Goal: Transaction & Acquisition: Purchase product/service

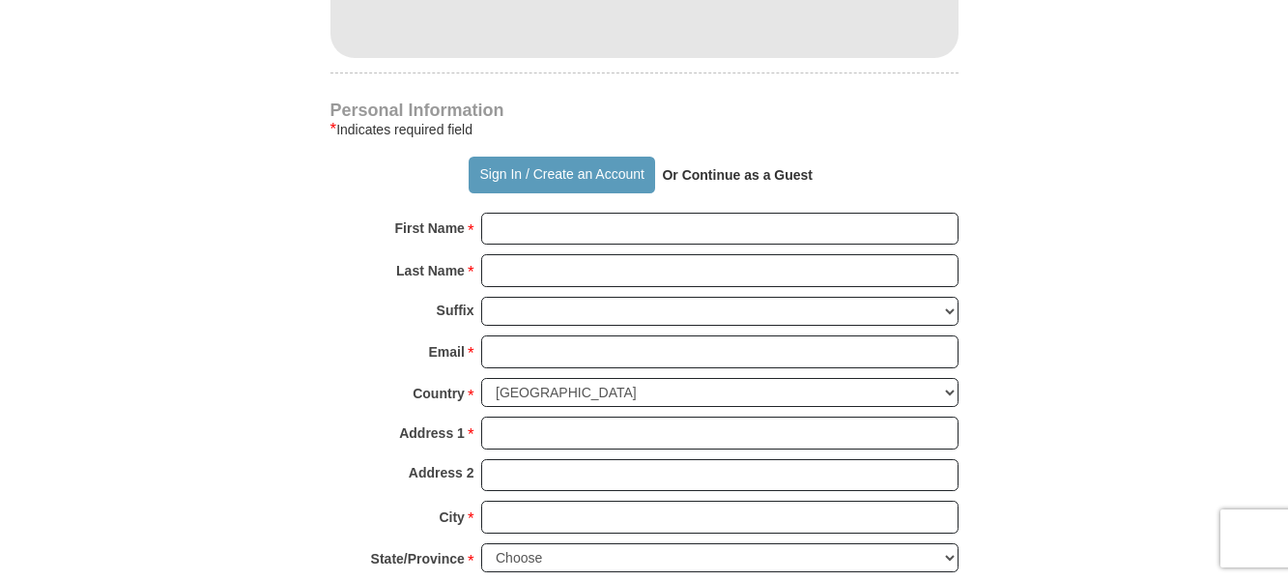
scroll to position [1288, 0]
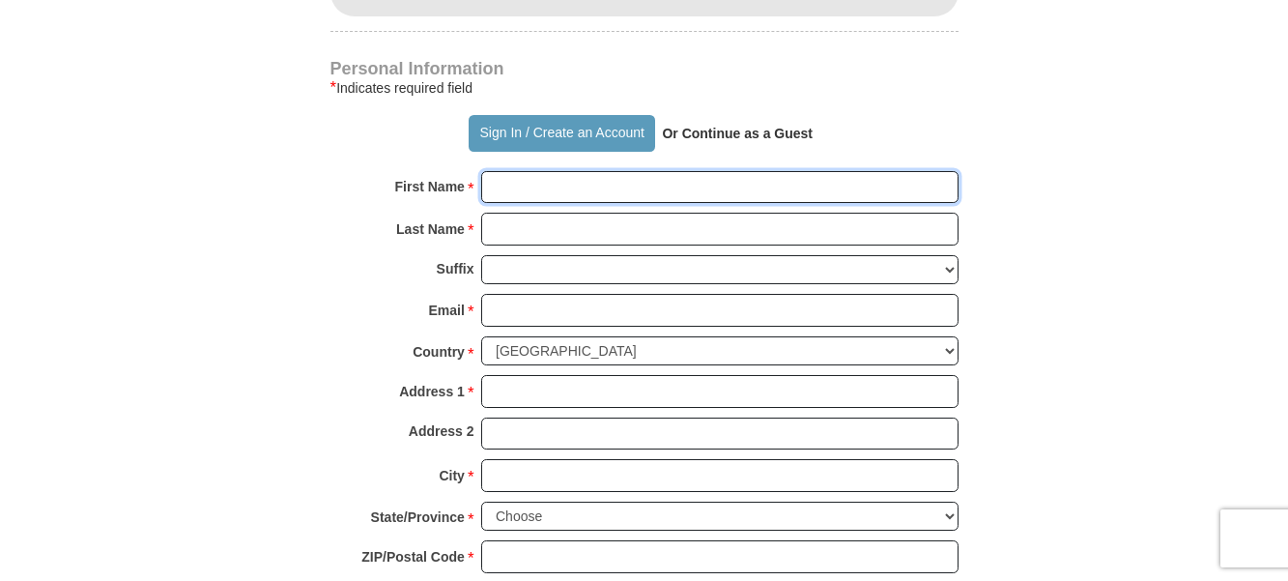
click at [652, 183] on input "First Name *" at bounding box center [719, 187] width 477 height 33
type input "[PERSON_NAME]"
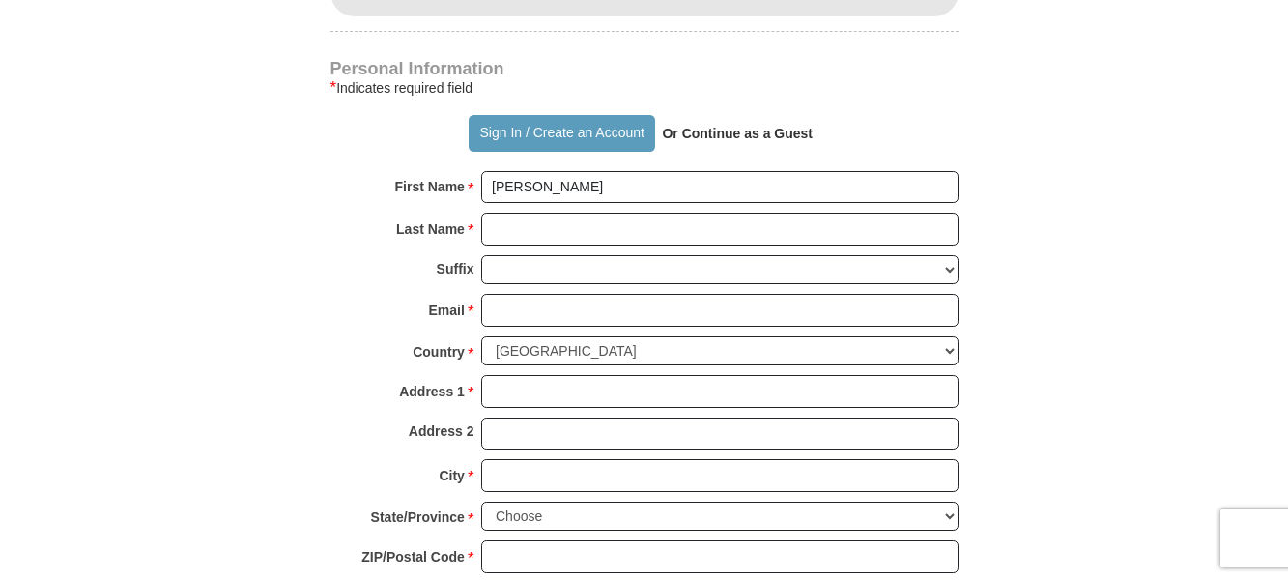
type input "100.00"
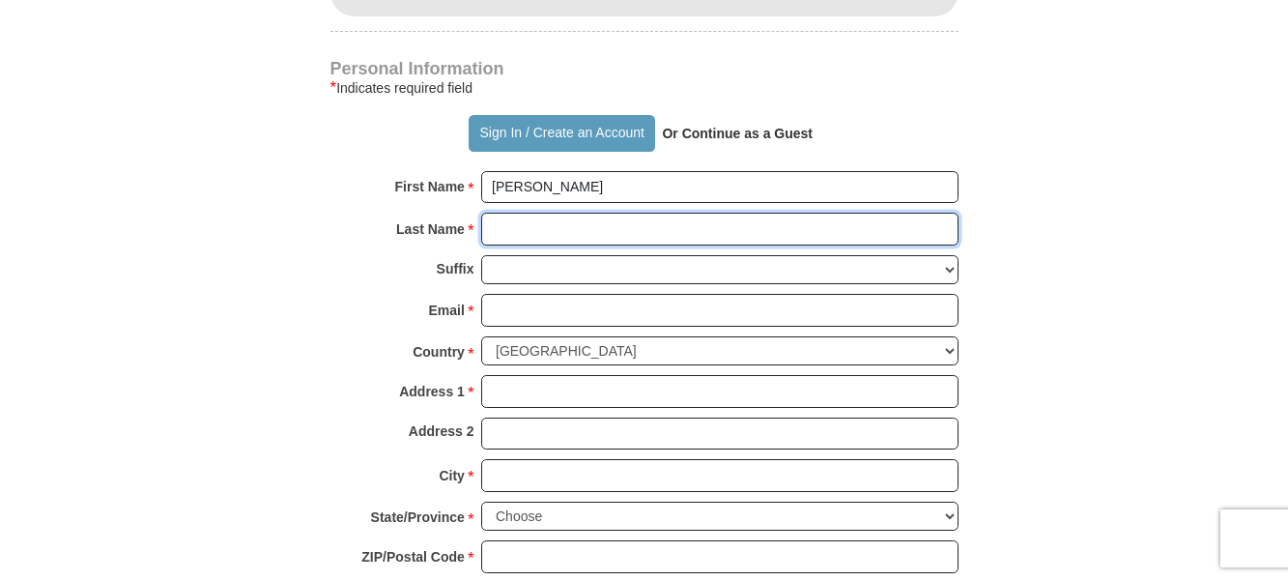
type input "[PERSON_NAME]"
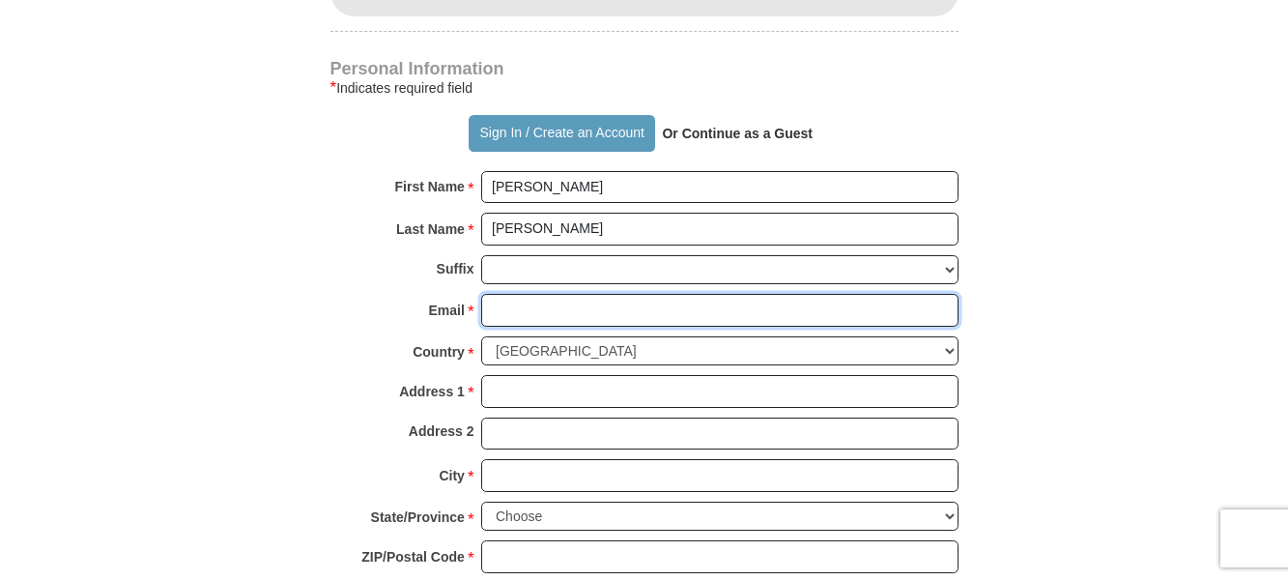
type input "[EMAIL_ADDRESS][DOMAIN_NAME]"
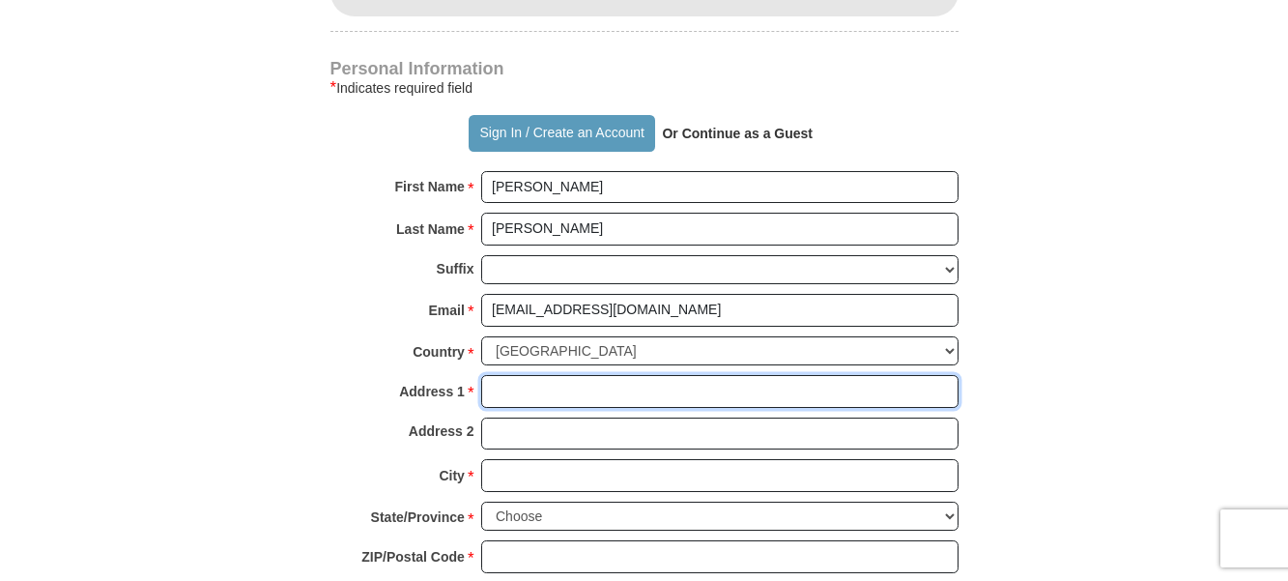
type input "[STREET_ADDRESS]"
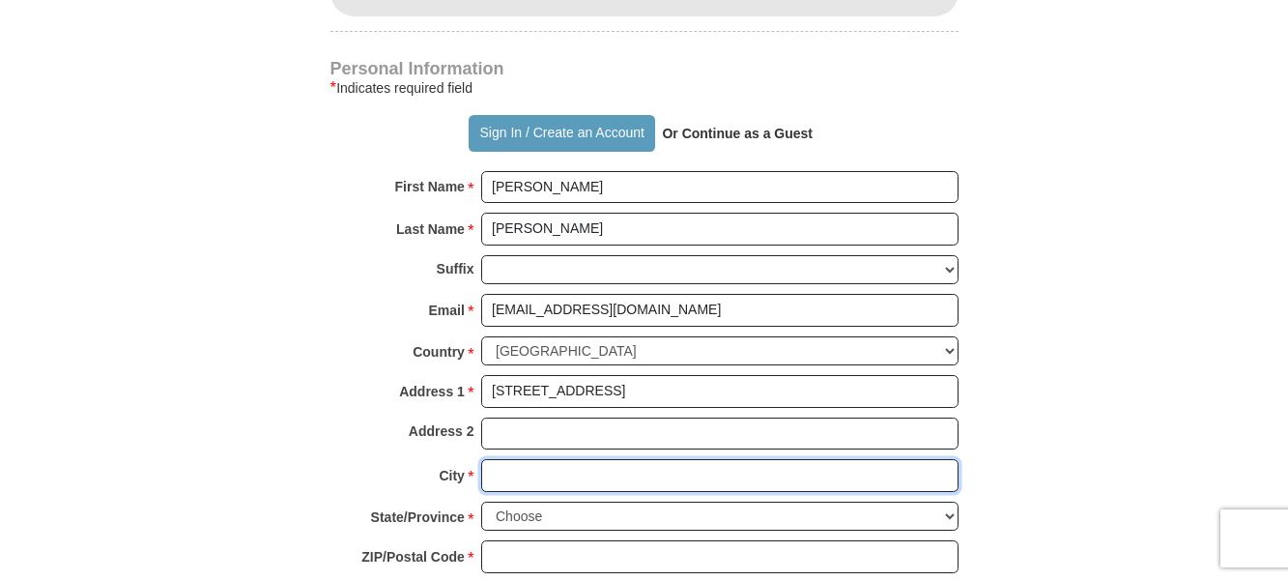
type input "Winter Garden"
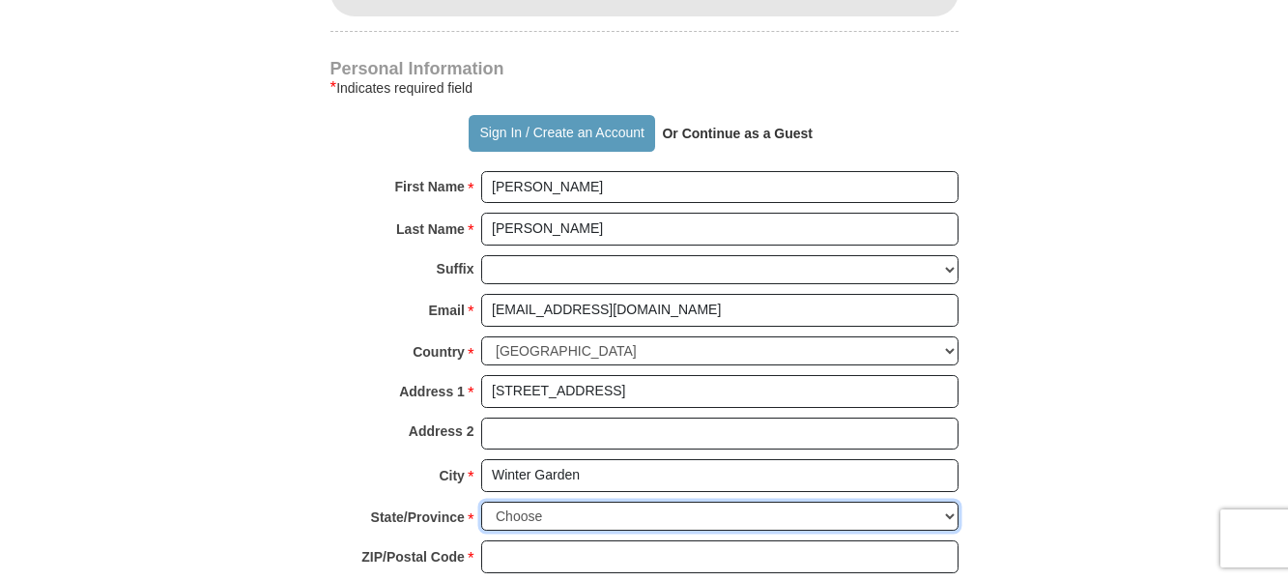
select select "FL"
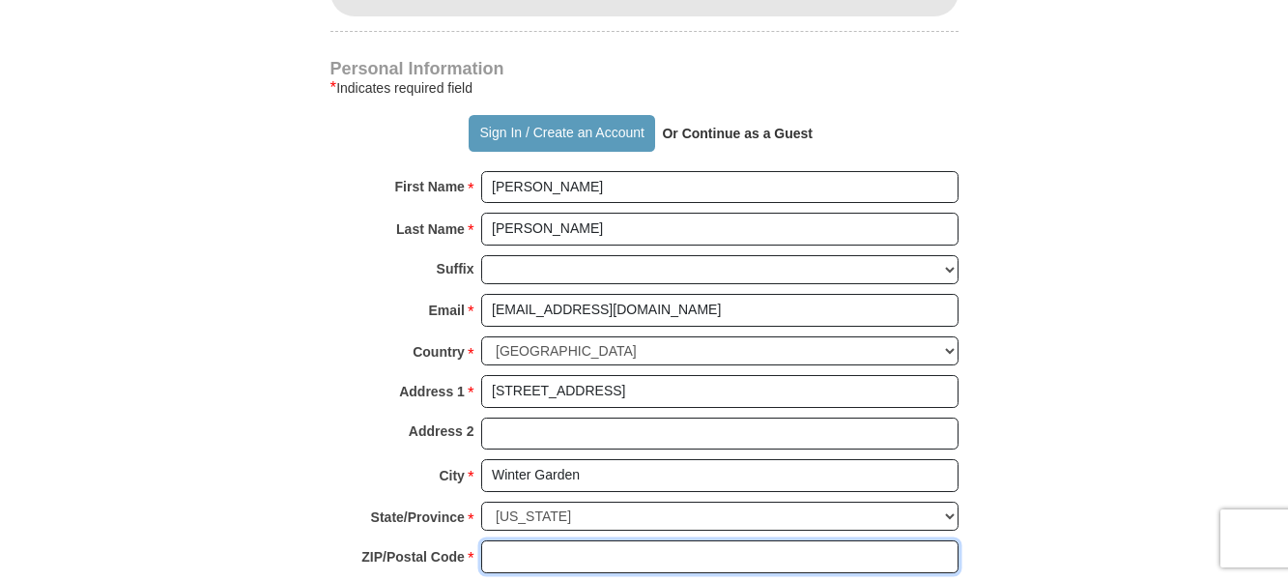
type input "34787"
type input "4074899287"
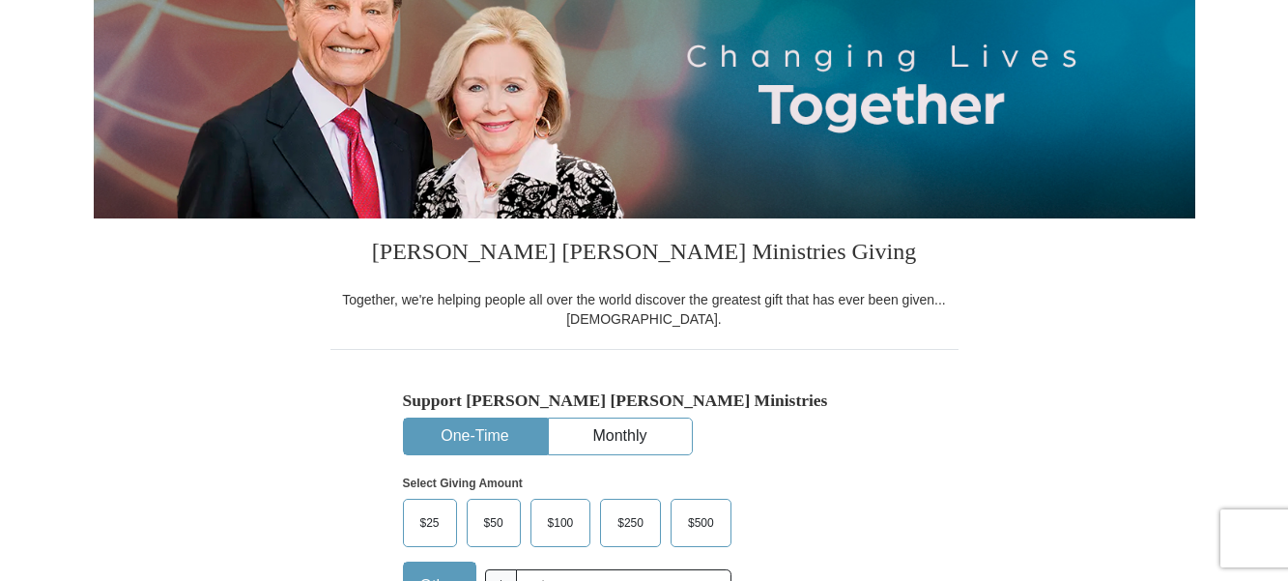
scroll to position [483, 0]
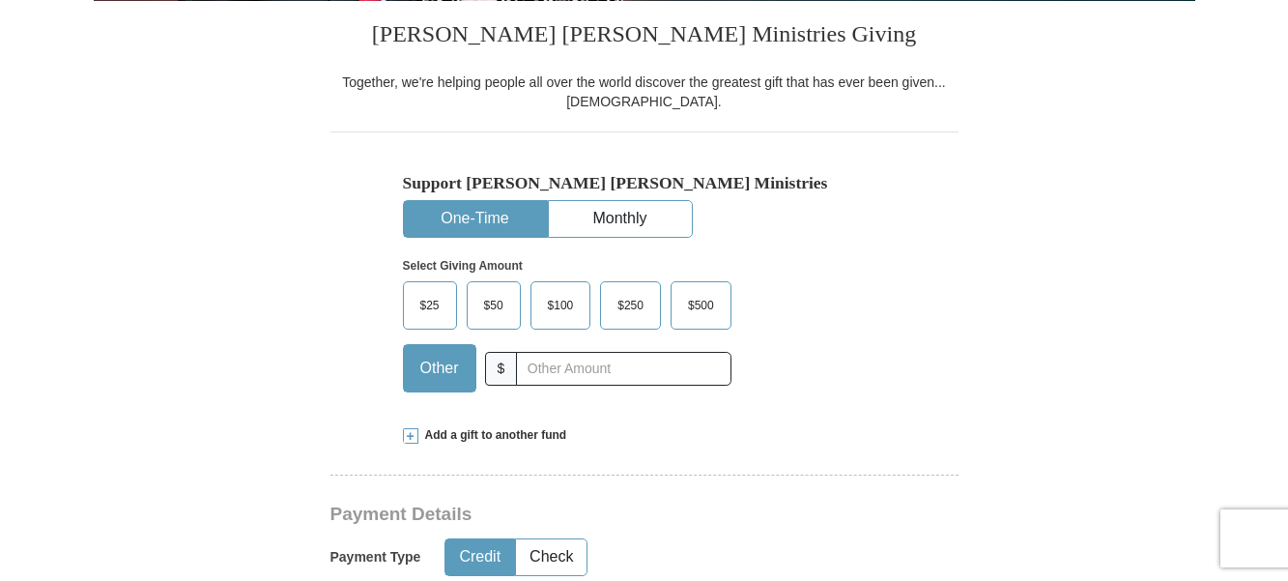
click at [562, 310] on span "$100" at bounding box center [560, 305] width 45 height 29
click at [0, 0] on input "$100" at bounding box center [0, 0] width 0 height 0
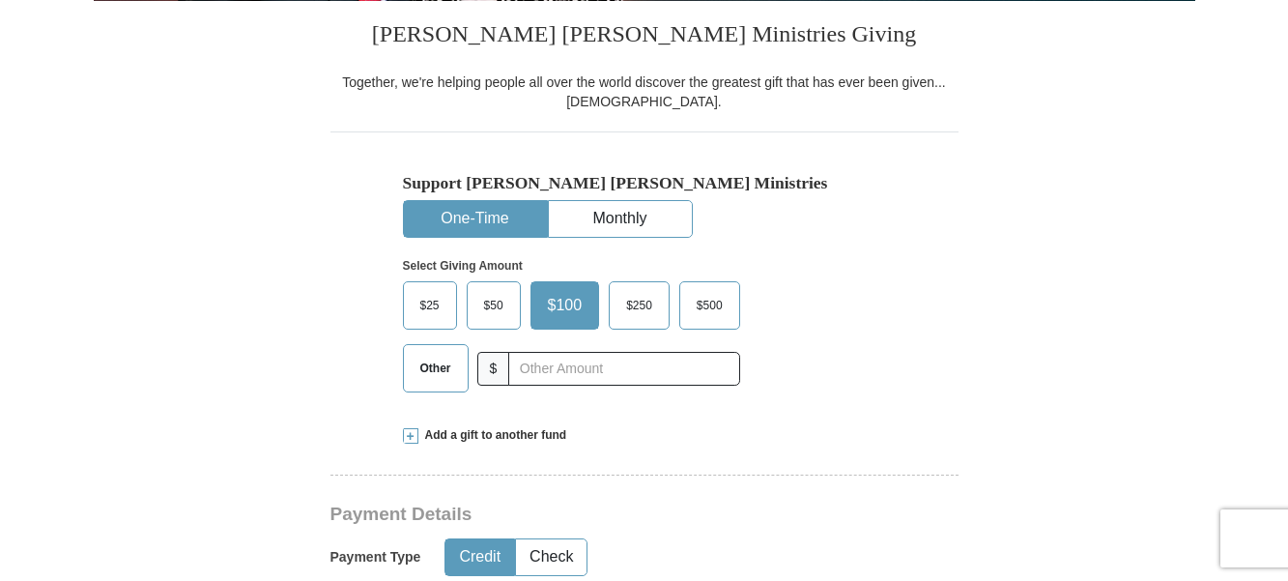
click at [410, 435] on span at bounding box center [410, 435] width 15 height 15
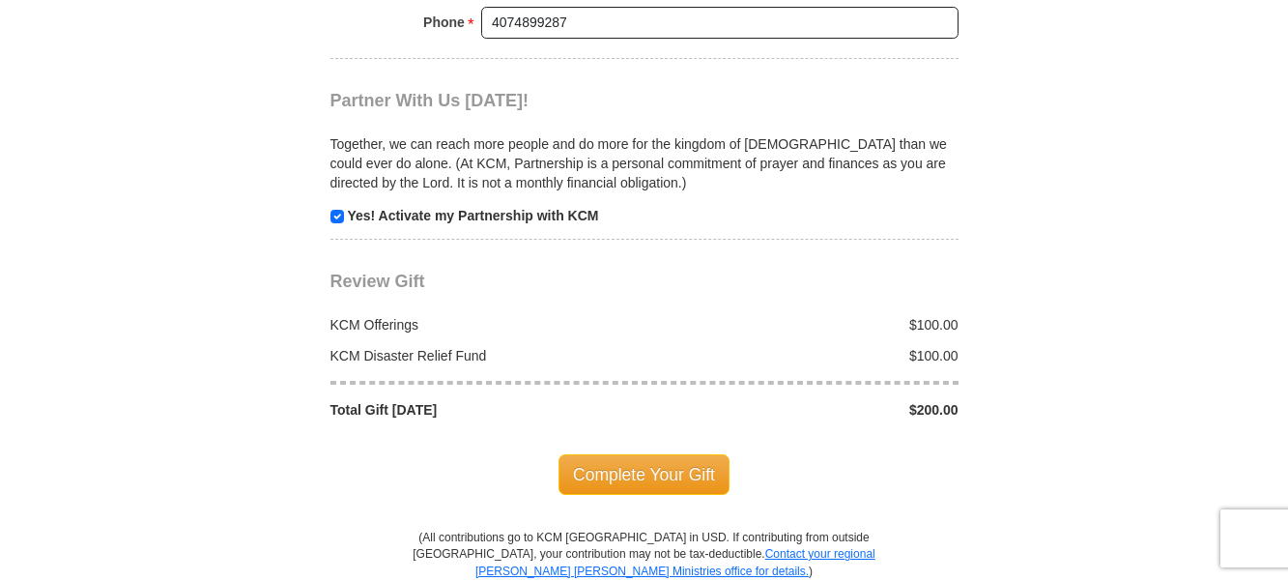
scroll to position [2254, 0]
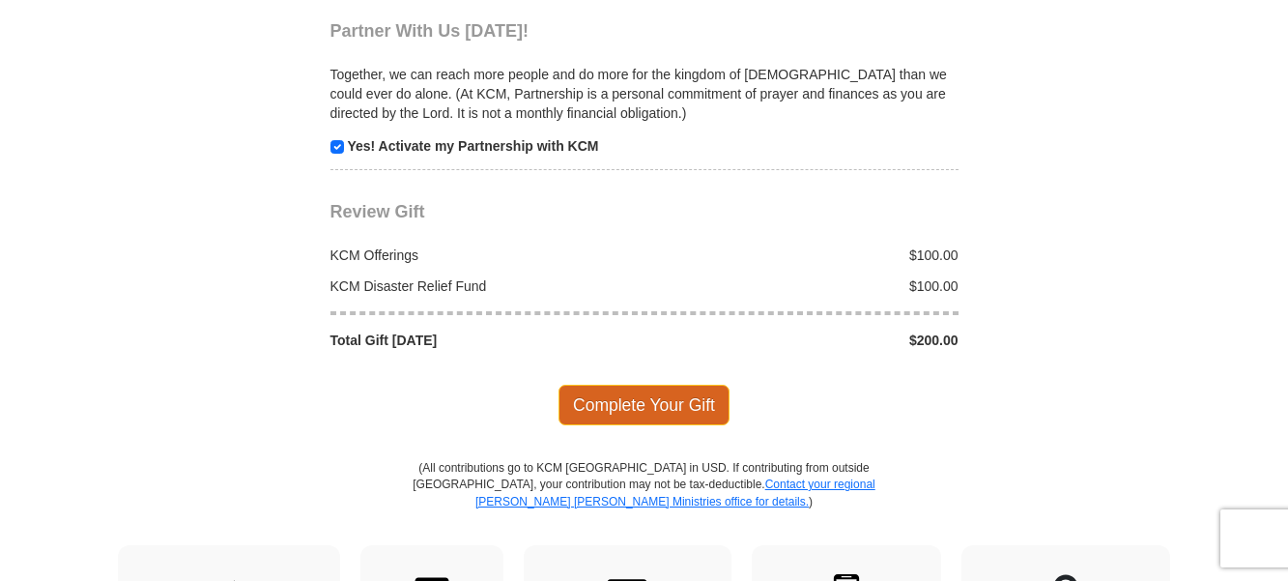
click at [663, 387] on span "Complete Your Gift" at bounding box center [643, 404] width 171 height 41
